Goal: Browse casually: Explore the website without a specific task or goal

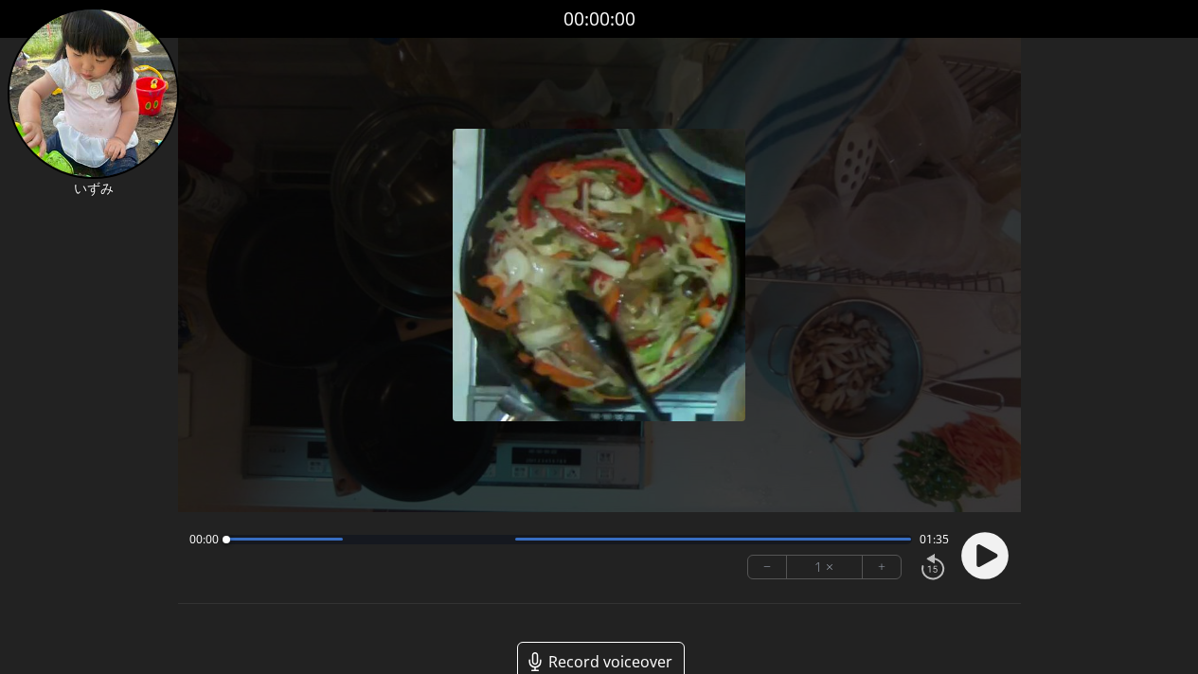
click at [994, 566] on circle at bounding box center [984, 555] width 47 height 47
click at [330, 544] on div "00:09 01:26" at bounding box center [568, 539] width 759 height 15
click at [331, 541] on div at bounding box center [569, 539] width 686 height 9
click at [372, 541] on div at bounding box center [569, 539] width 686 height 9
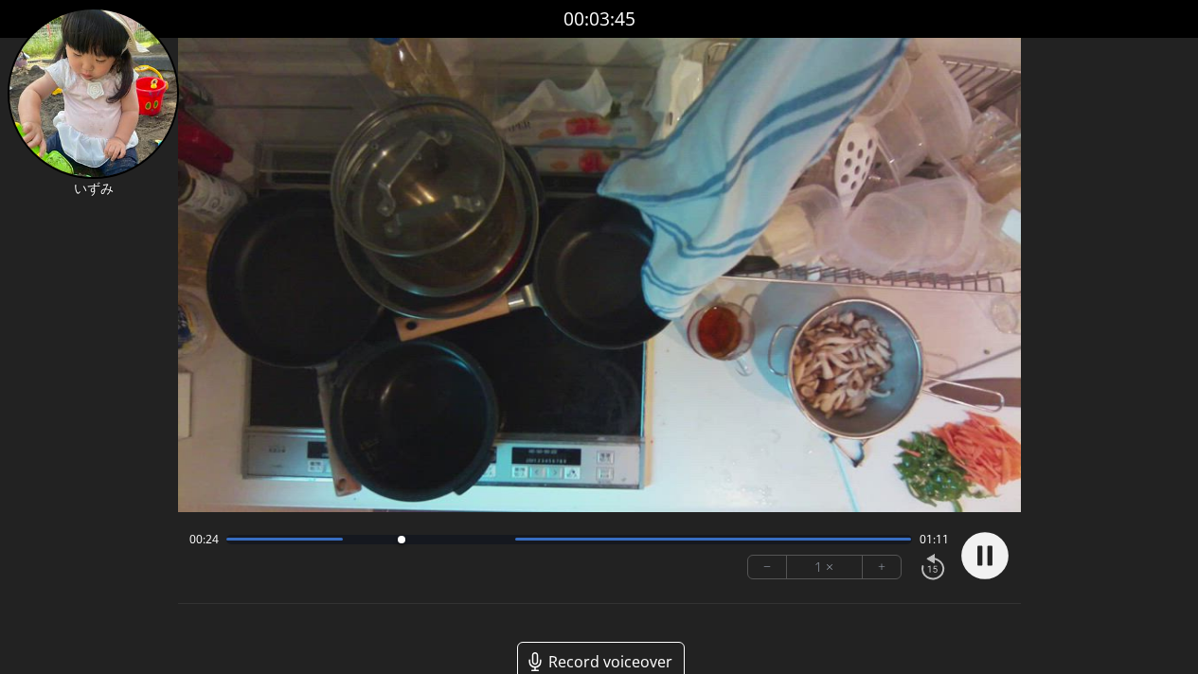
click at [446, 539] on div at bounding box center [569, 539] width 686 height 9
click at [498, 543] on div at bounding box center [569, 539] width 686 height 9
click at [565, 540] on div at bounding box center [713, 539] width 396 height 3
click at [634, 538] on div at bounding box center [713, 539] width 396 height 3
click at [697, 541] on div at bounding box center [569, 539] width 686 height 9
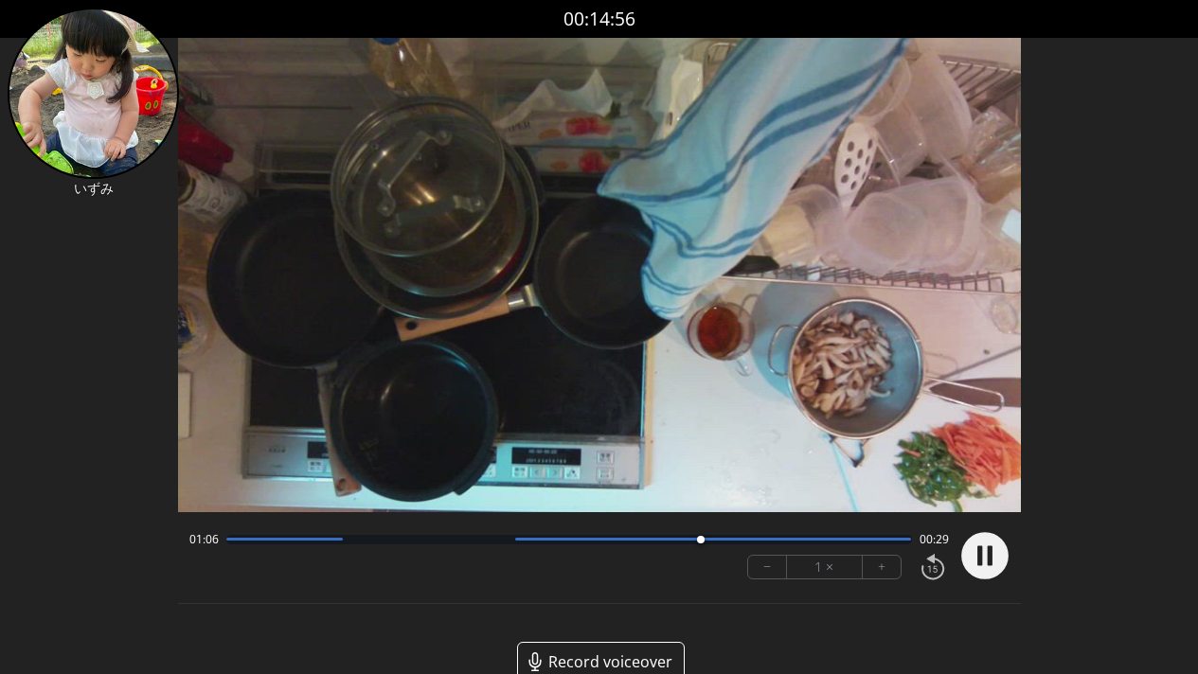
click at [796, 543] on div at bounding box center [569, 539] width 686 height 9
click at [887, 543] on div at bounding box center [569, 539] width 686 height 9
click at [985, 557] on circle at bounding box center [984, 555] width 47 height 47
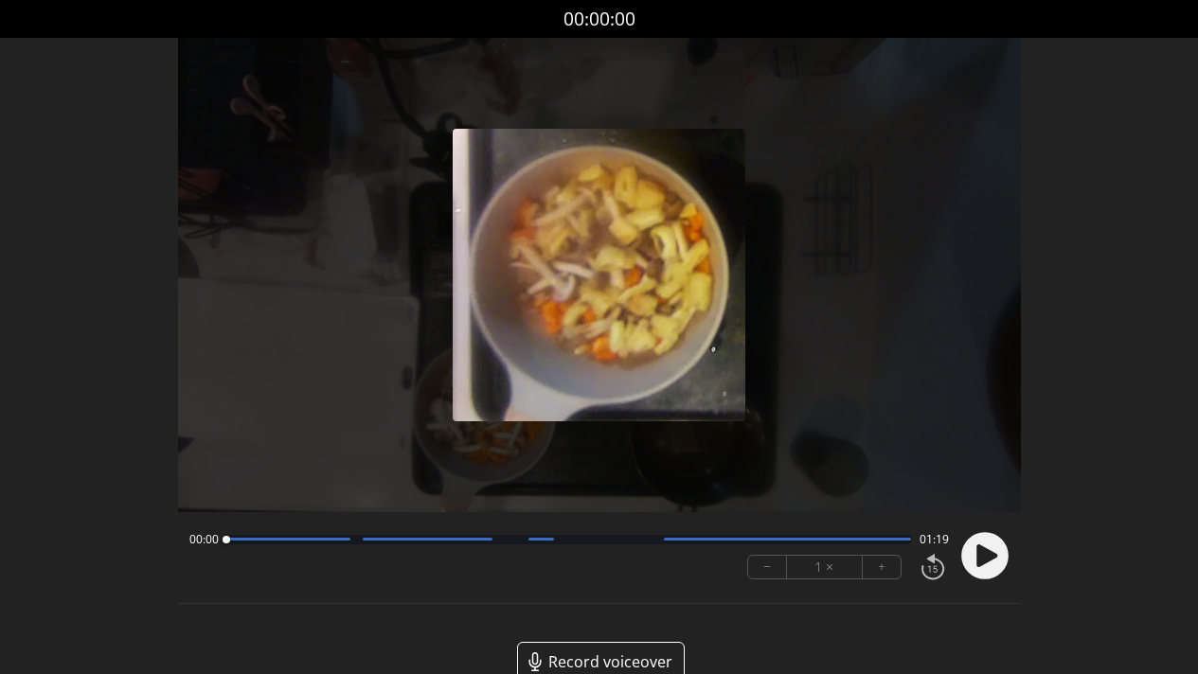
click at [996, 561] on circle at bounding box center [984, 555] width 47 height 47
click at [379, 540] on div at bounding box center [428, 539] width 130 height 3
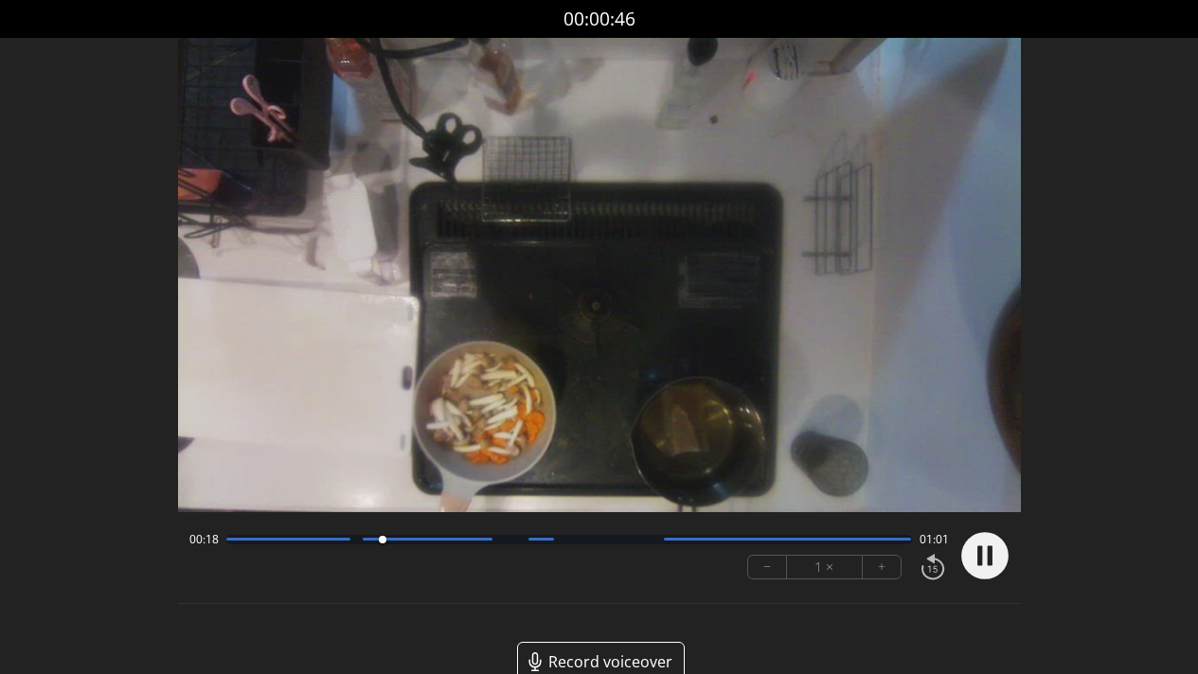
click at [409, 544] on div "00:18 01:01" at bounding box center [568, 539] width 759 height 15
click at [419, 539] on div at bounding box center [428, 539] width 130 height 3
click at [461, 539] on div at bounding box center [428, 539] width 130 height 3
click at [502, 543] on div at bounding box center [569, 539] width 686 height 9
click at [571, 543] on div at bounding box center [569, 539] width 686 height 9
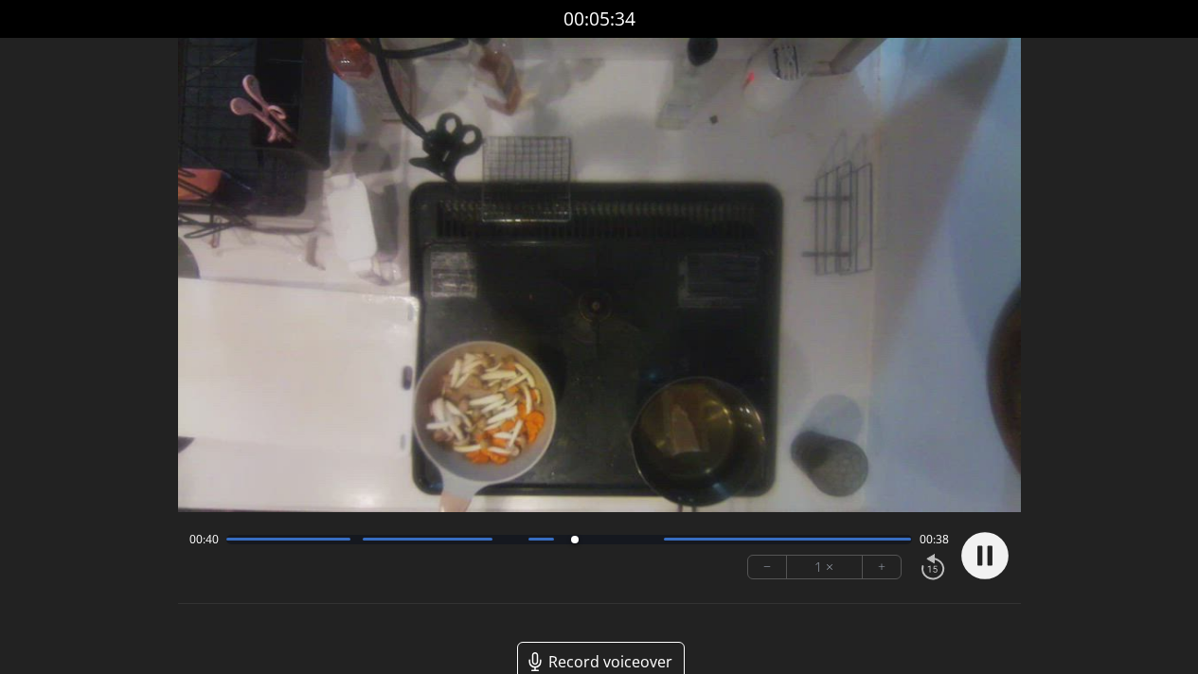
click at [617, 543] on div at bounding box center [569, 539] width 686 height 9
click at [664, 543] on div "00:45 00:33" at bounding box center [568, 539] width 759 height 15
click at [696, 542] on div at bounding box center [569, 539] width 686 height 9
click at [654, 542] on div at bounding box center [569, 539] width 686 height 9
click at [680, 543] on div at bounding box center [569, 539] width 686 height 9
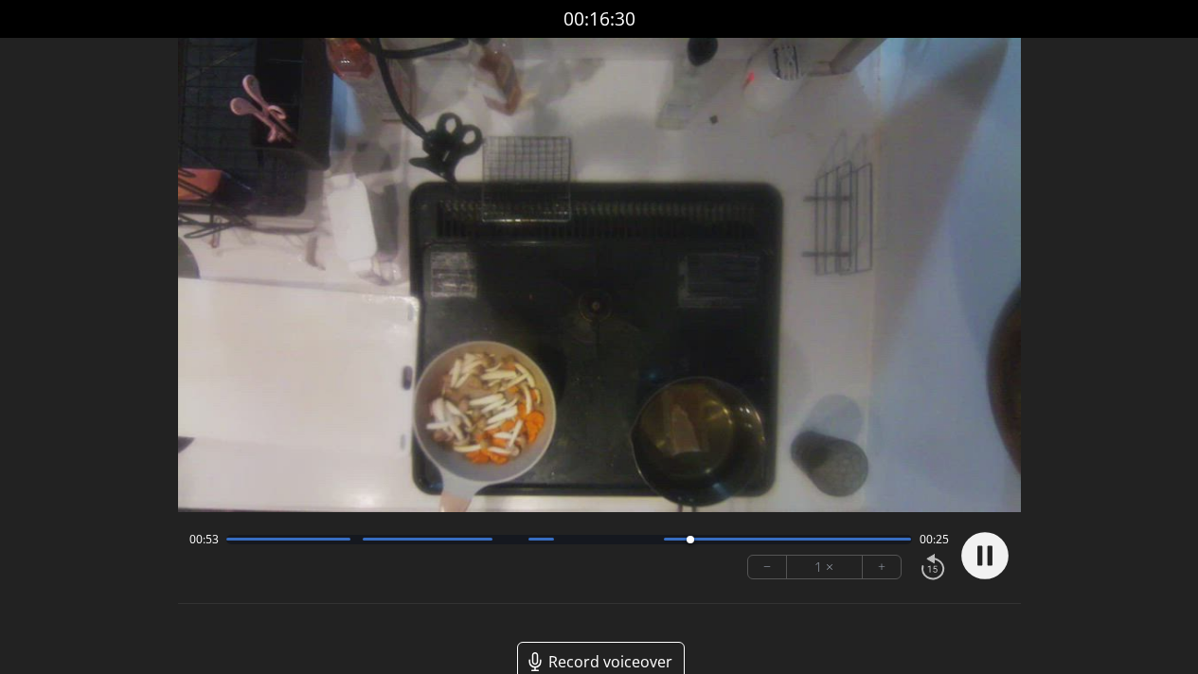
click at [825, 543] on div at bounding box center [569, 539] width 686 height 9
click at [971, 552] on circle at bounding box center [984, 555] width 47 height 47
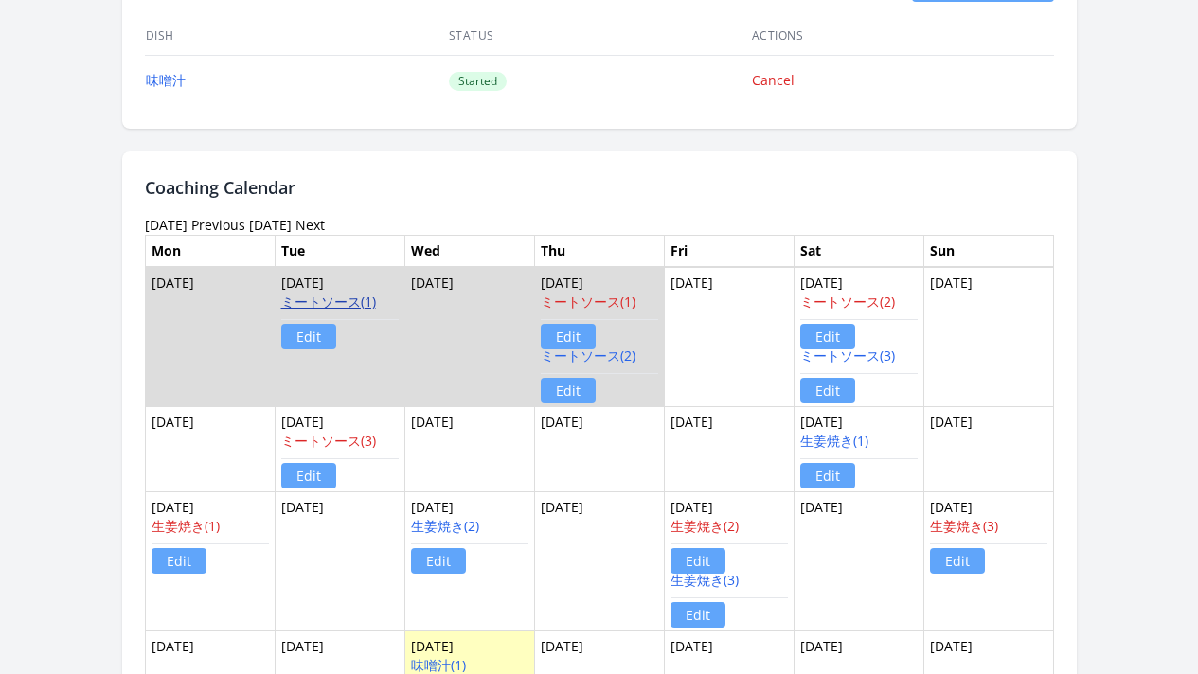
scroll to position [1331, 0]
